Goal: Task Accomplishment & Management: Use online tool/utility

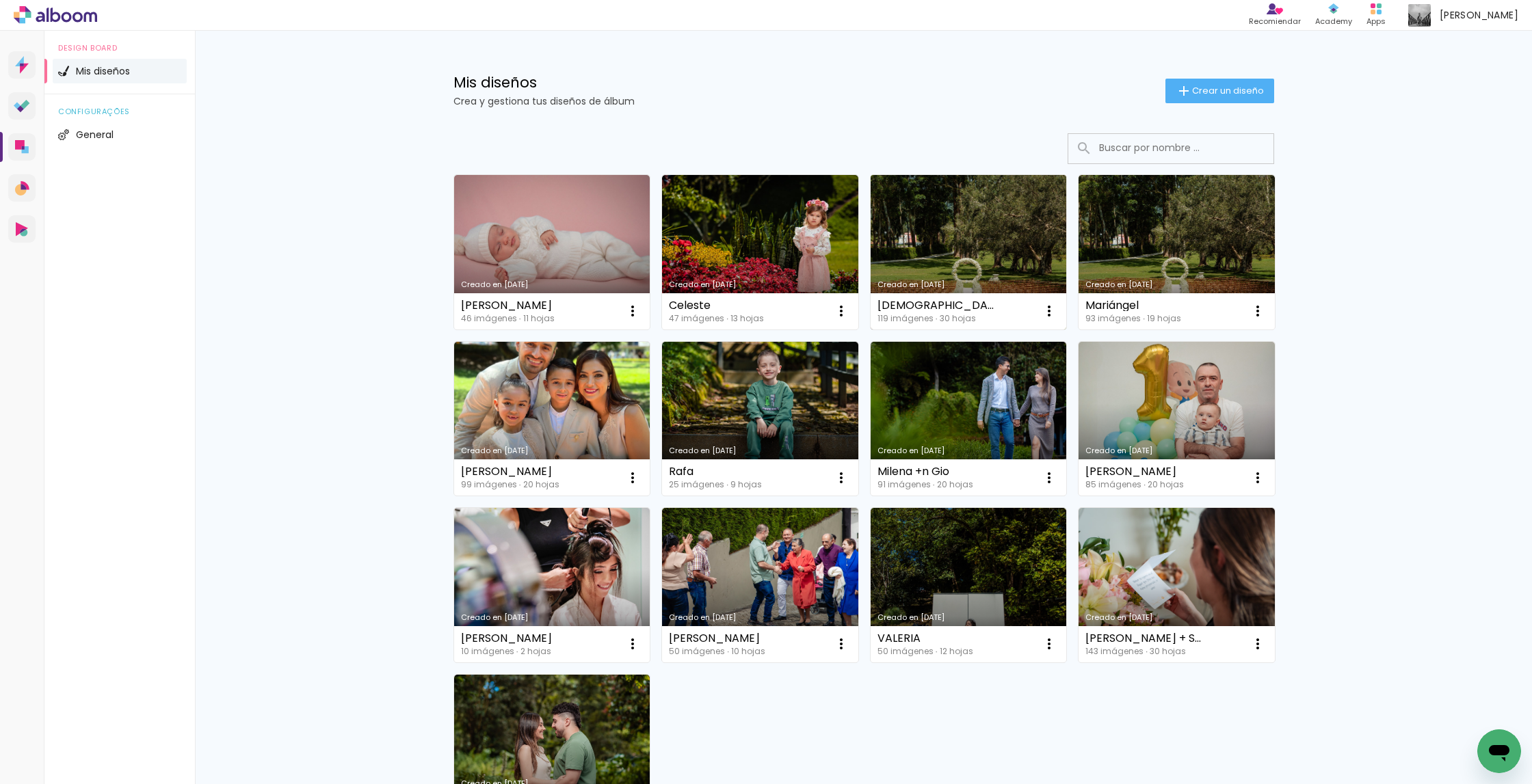
click at [974, 245] on link "Creado en [DATE]" at bounding box center [969, 252] width 196 height 154
